Goal: Information Seeking & Learning: Check status

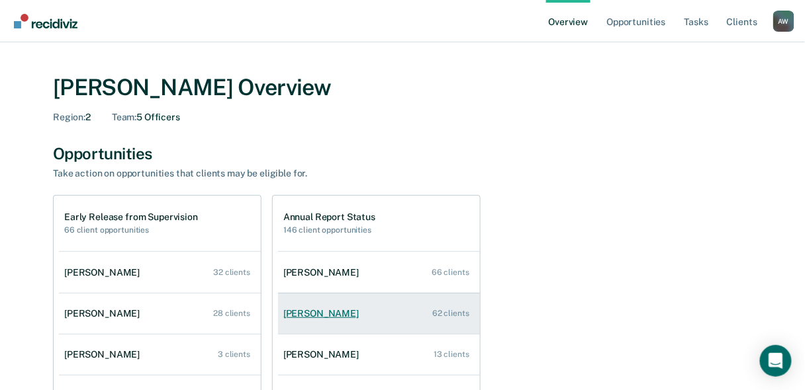
click at [316, 313] on div "[PERSON_NAME]" at bounding box center [323, 313] width 81 height 11
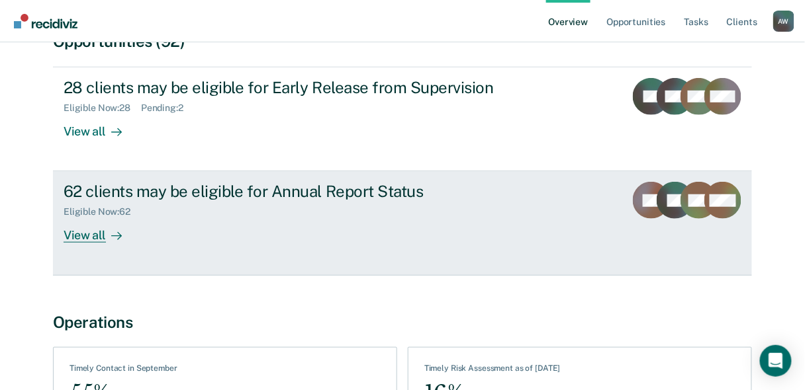
scroll to position [159, 0]
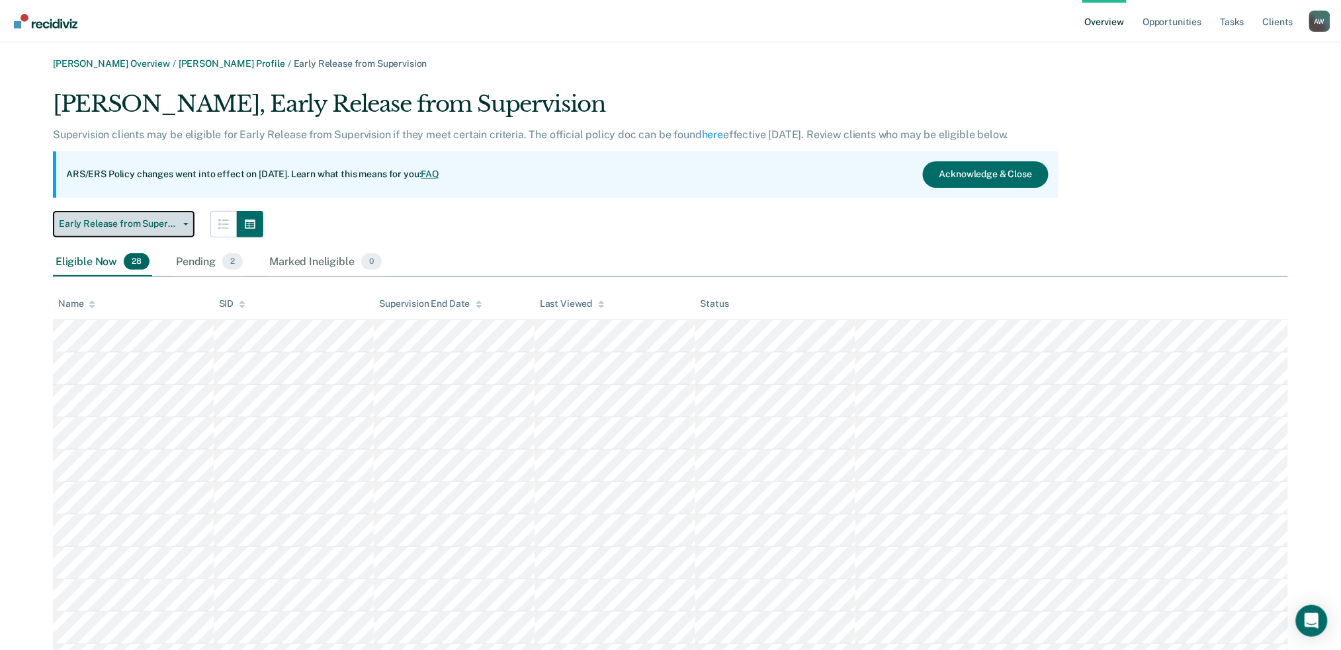
click at [180, 223] on span "button" at bounding box center [183, 224] width 11 height 3
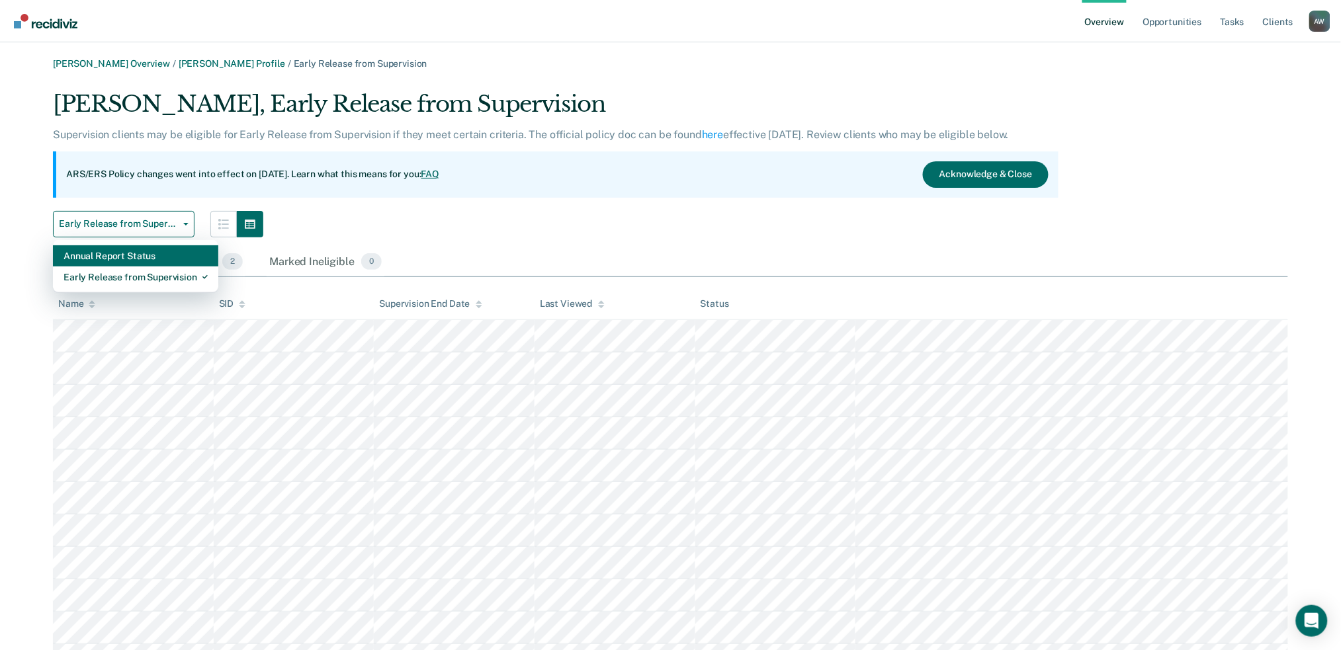
click at [166, 262] on div "Annual Report Status" at bounding box center [136, 255] width 144 height 21
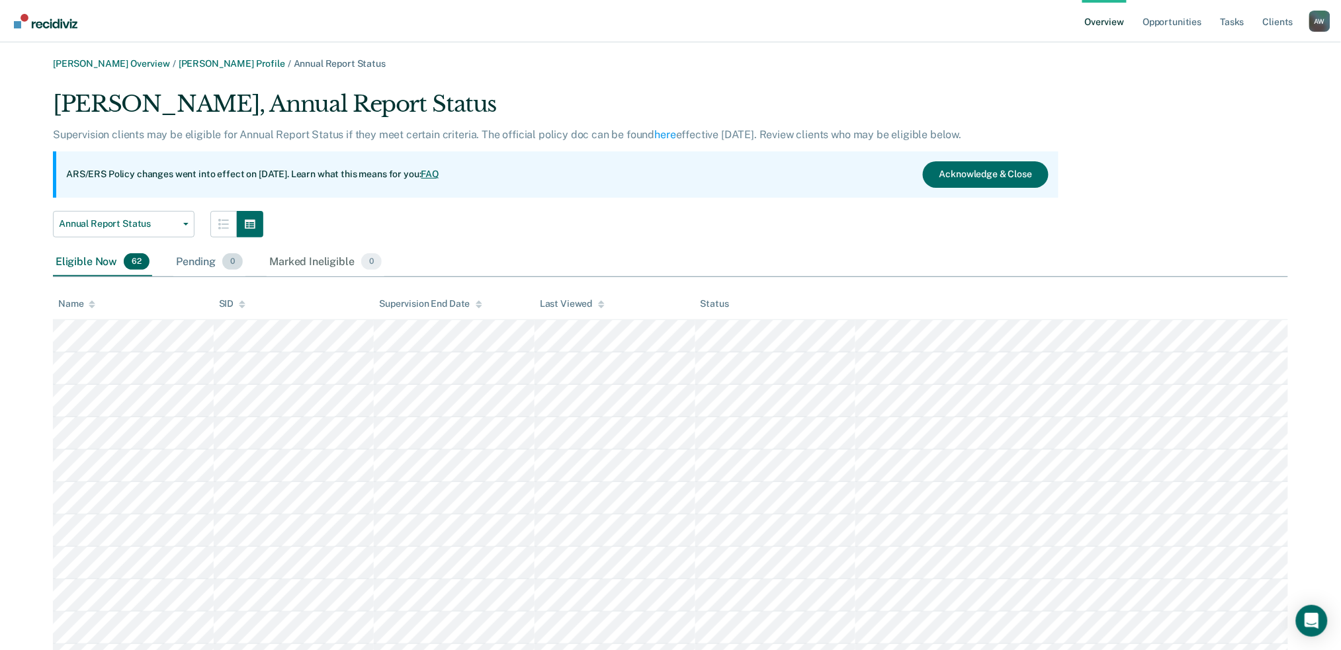
click at [191, 262] on div "Pending 0" at bounding box center [209, 262] width 72 height 29
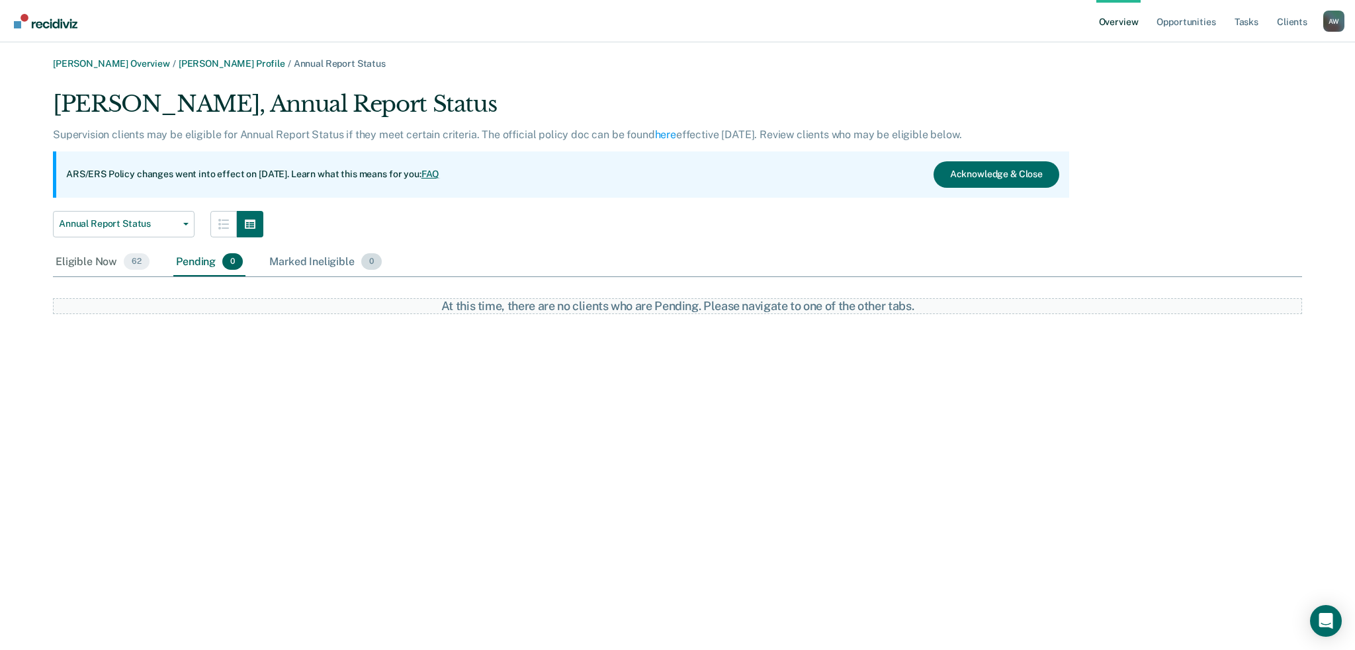
click at [308, 263] on div "Marked Ineligible 0" at bounding box center [326, 262] width 118 height 29
click at [189, 252] on div "Pending 0" at bounding box center [209, 262] width 72 height 29
click at [813, 170] on button "Acknowledge & Close" at bounding box center [997, 174] width 126 height 26
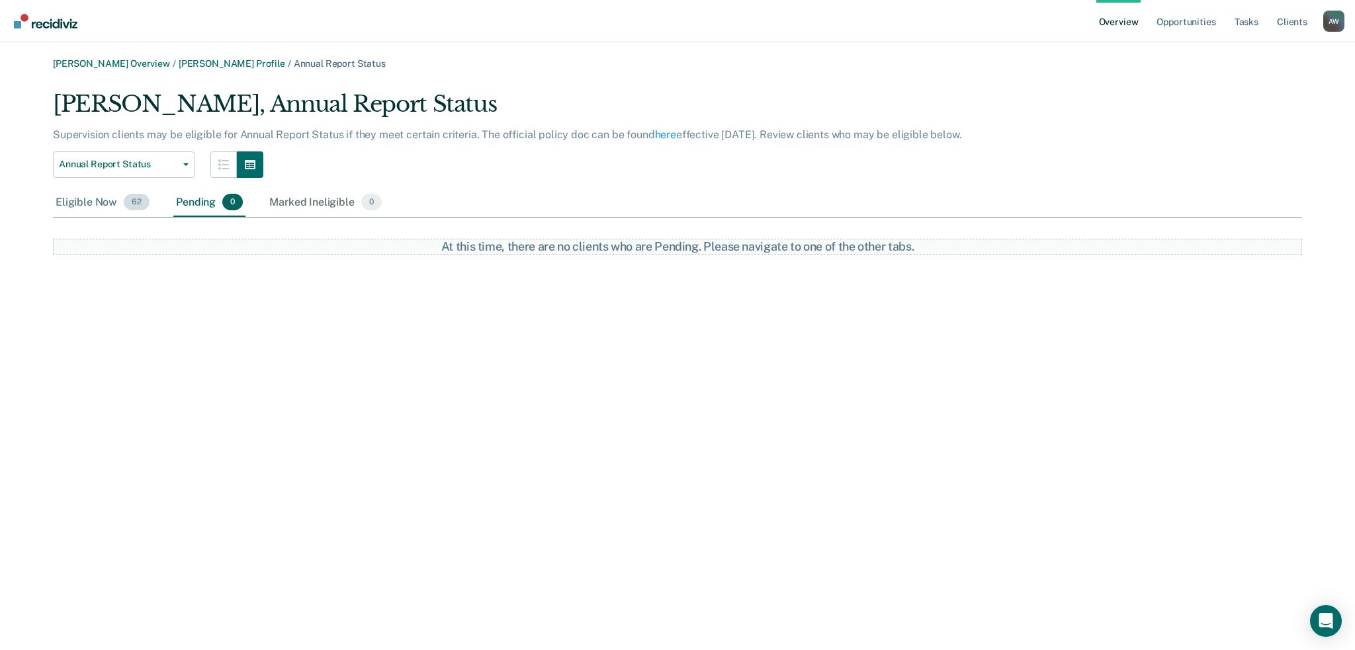
click at [142, 203] on span "62" at bounding box center [137, 202] width 26 height 17
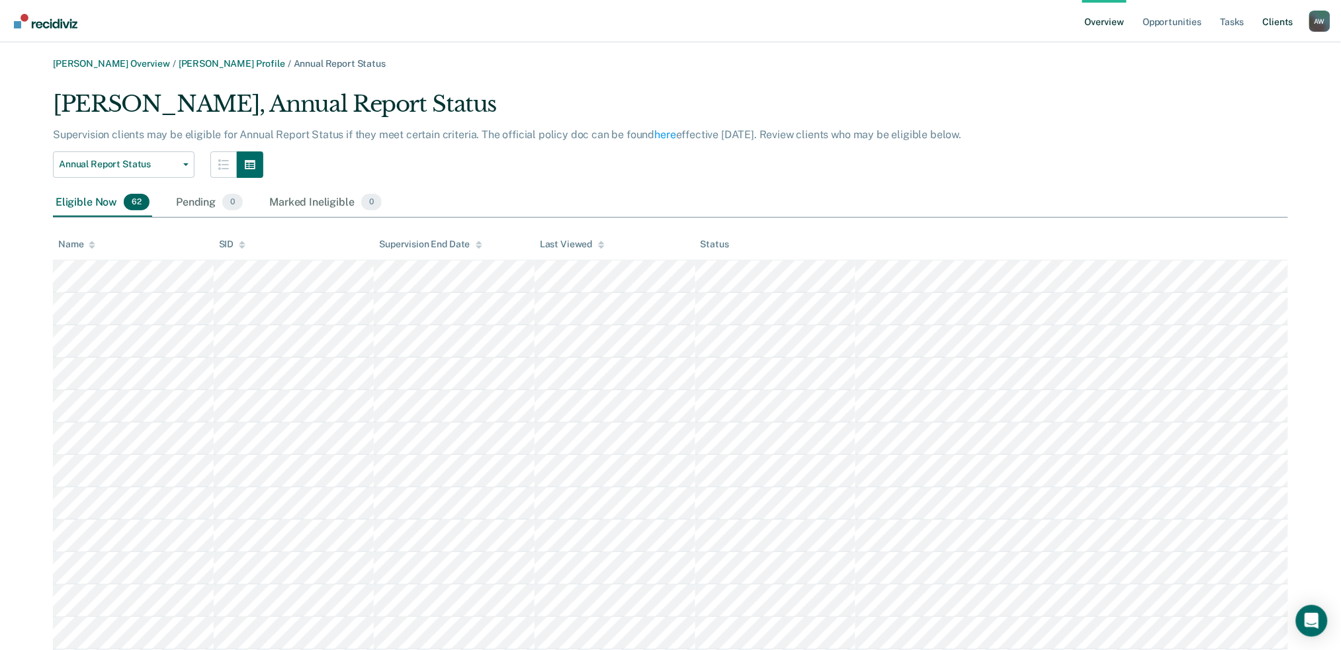
click at [813, 17] on link "Client s" at bounding box center [1278, 21] width 36 height 42
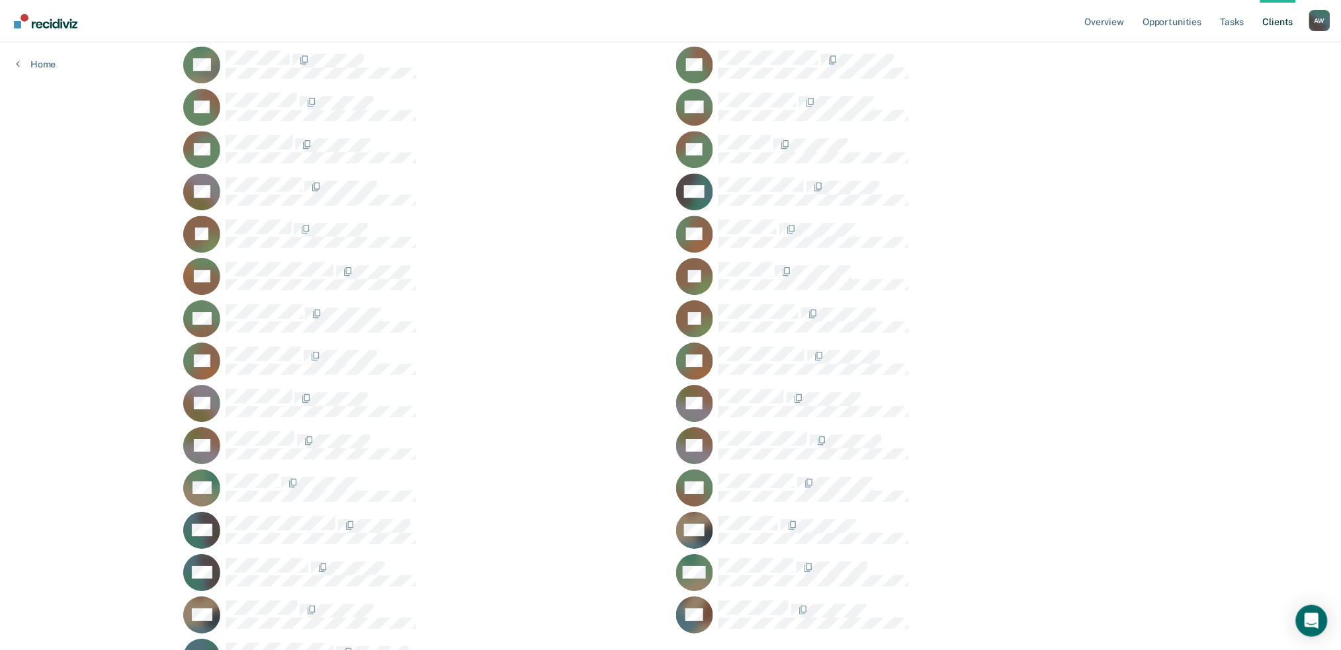
scroll to position [1411, 0]
